Goal: Find specific page/section: Find specific page/section

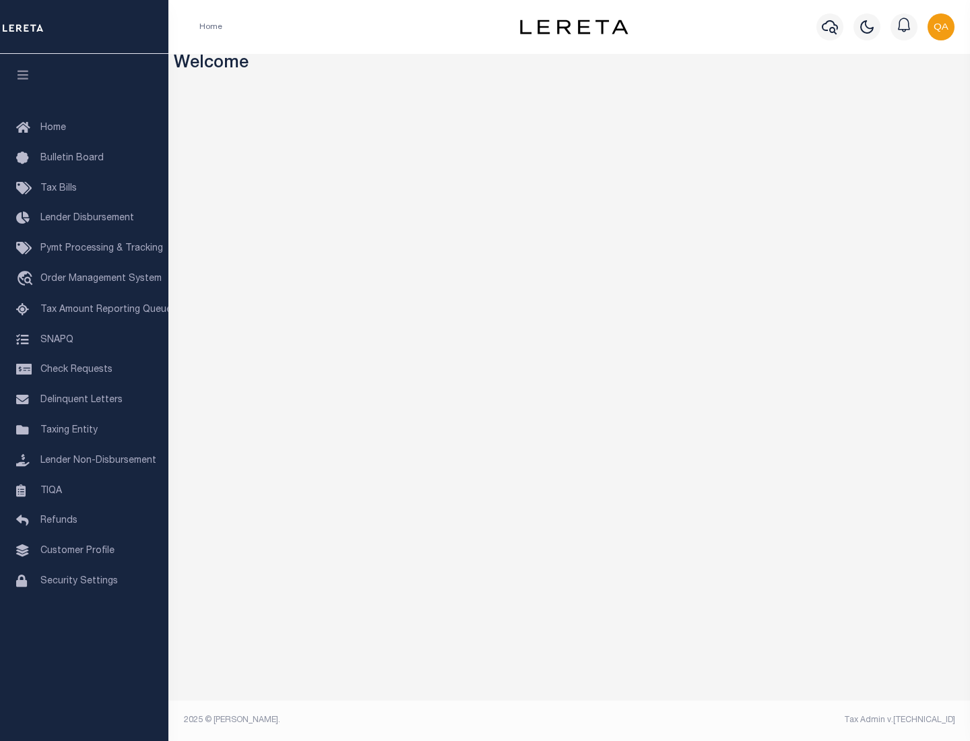
click at [84, 370] on span "Check Requests" at bounding box center [76, 369] width 72 height 9
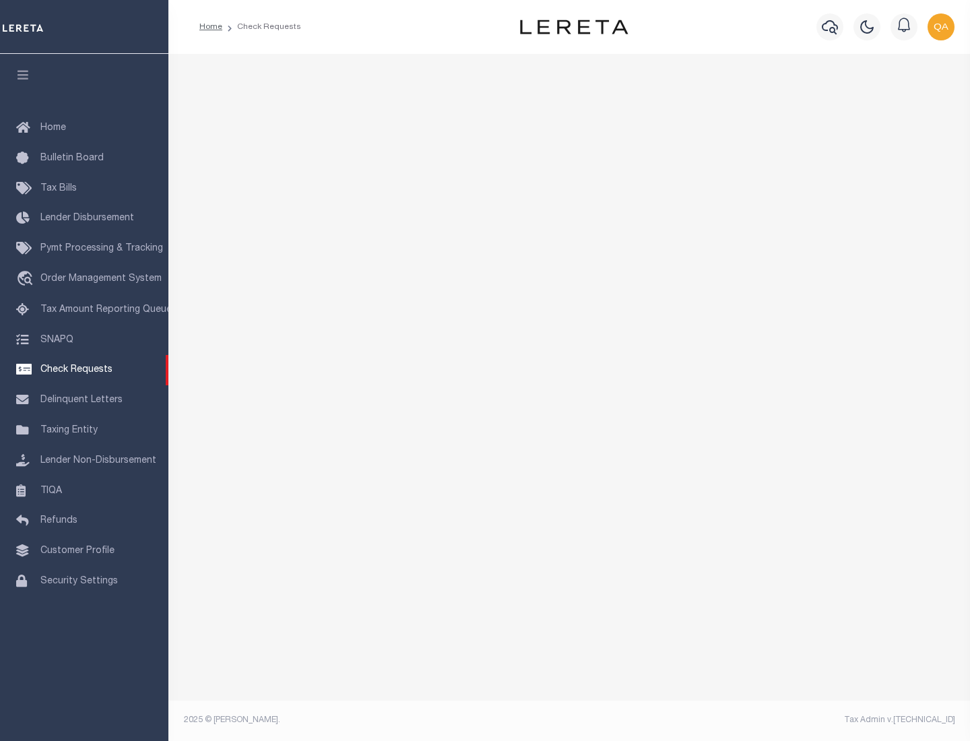
select select "50"
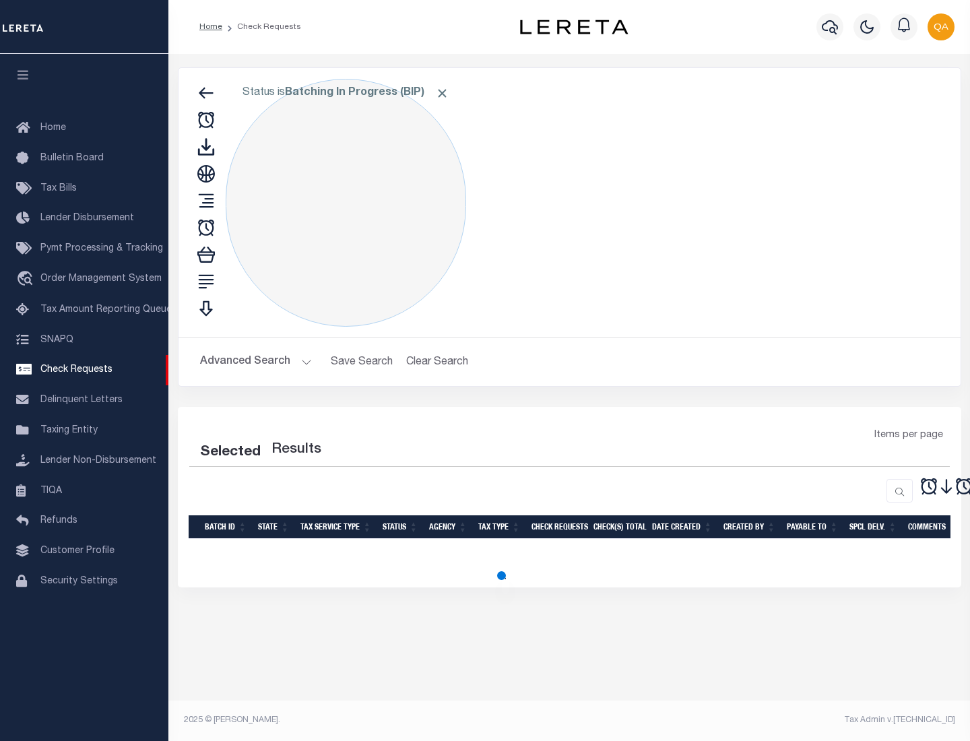
select select "50"
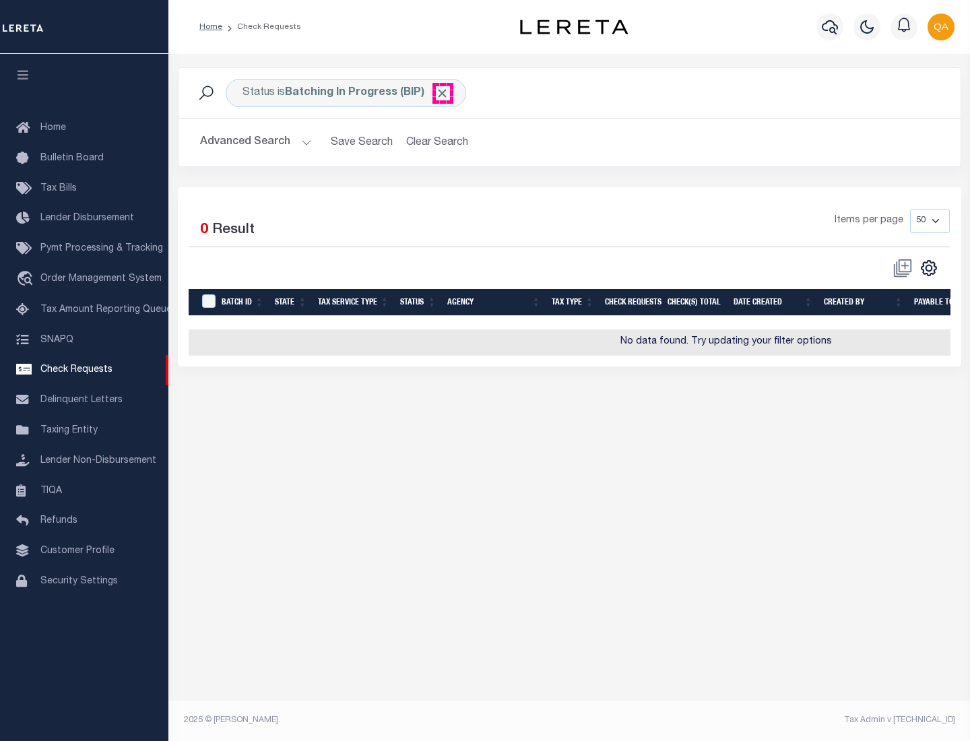
click at [443, 93] on span "Click to Remove" at bounding box center [442, 93] width 14 height 14
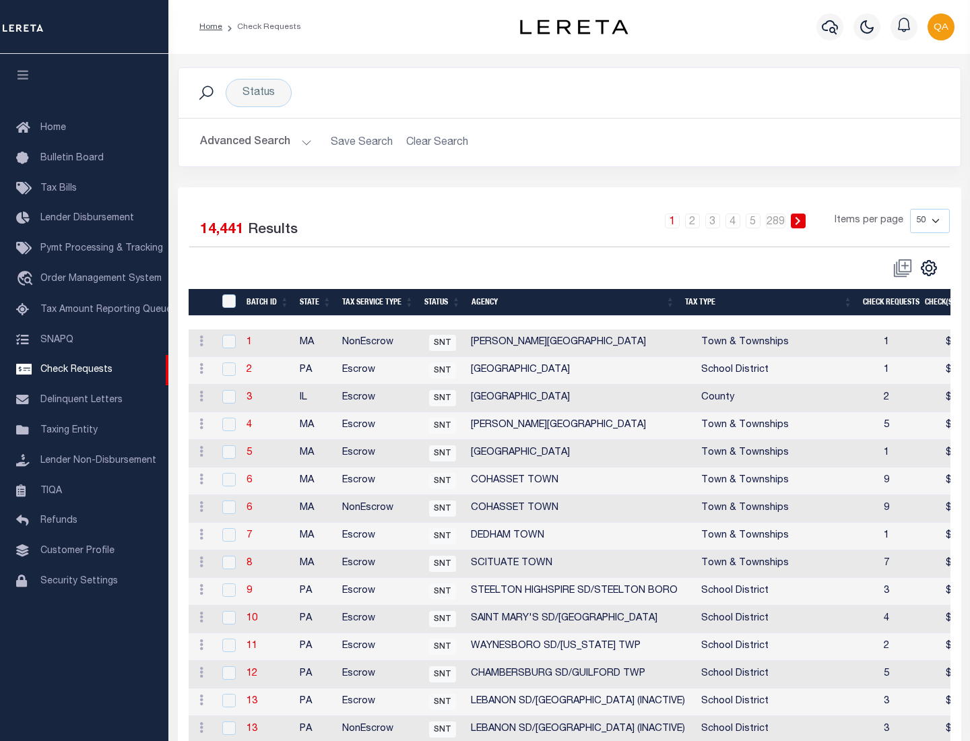
scroll to position [649, 0]
